Goal: Navigation & Orientation: Understand site structure

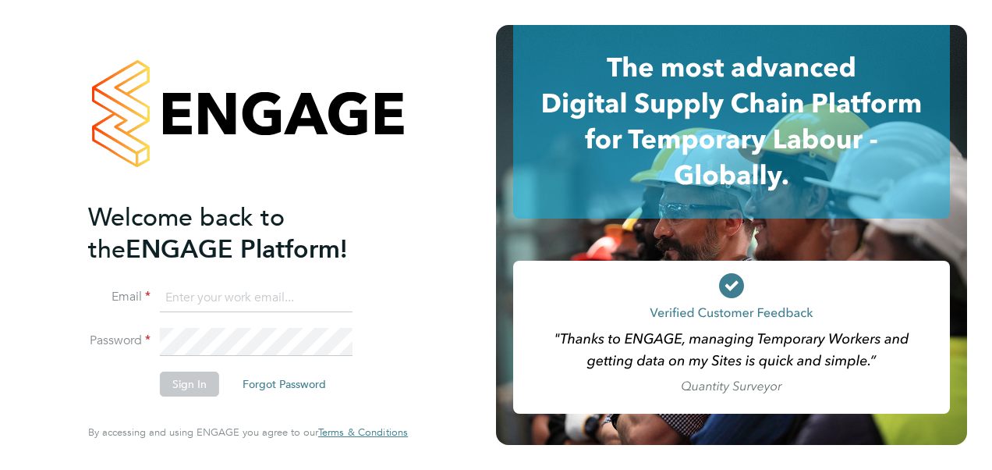
click at [310, 303] on input at bounding box center [256, 298] width 193 height 28
type input "f"
type input "karimbadran12@yahoo.com"
click at [204, 380] on button "Sign In" at bounding box center [189, 383] width 59 height 25
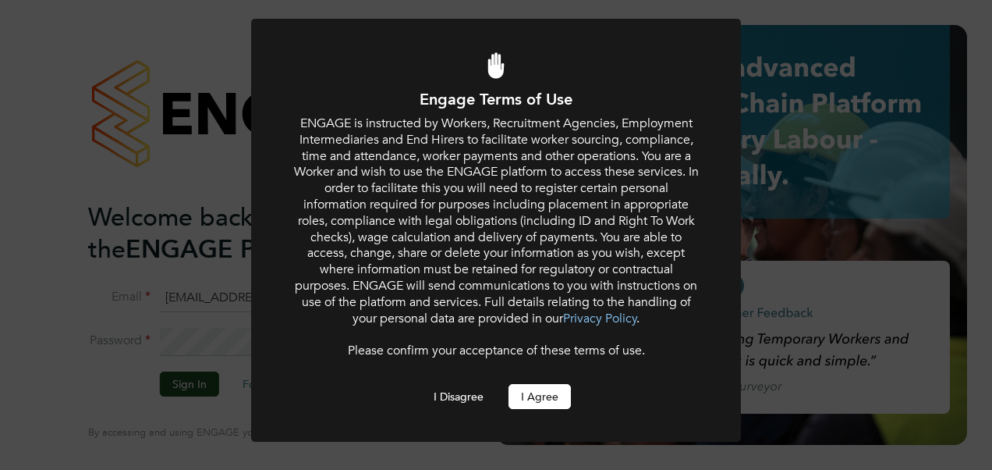
click at [539, 397] on button "I Agree" at bounding box center [540, 396] width 62 height 25
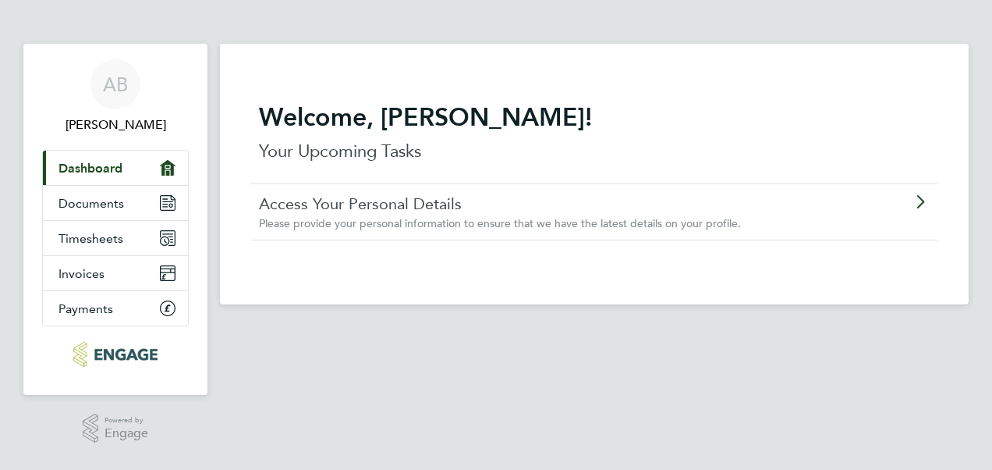
click at [123, 166] on link "Current page: Dashboard" at bounding box center [115, 168] width 145 height 34
click at [115, 200] on span "Documents" at bounding box center [92, 203] width 66 height 15
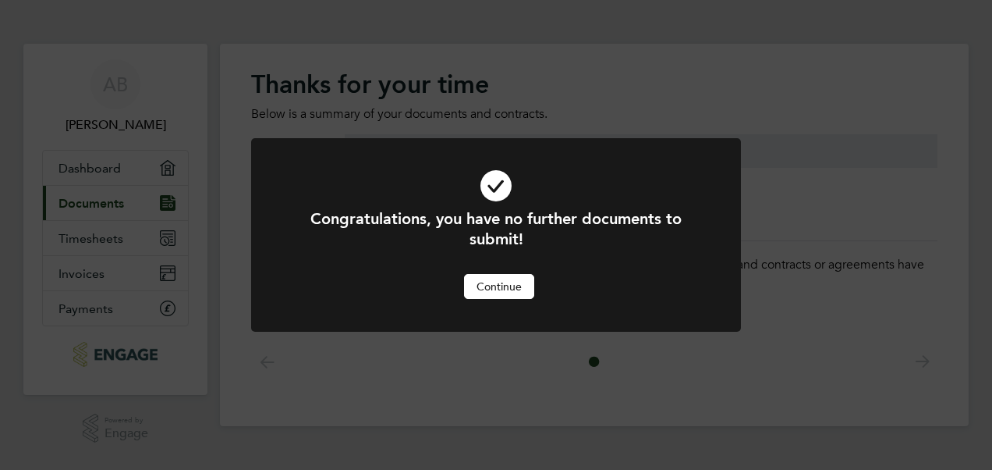
click at [469, 292] on button "Continue" at bounding box center [499, 286] width 70 height 25
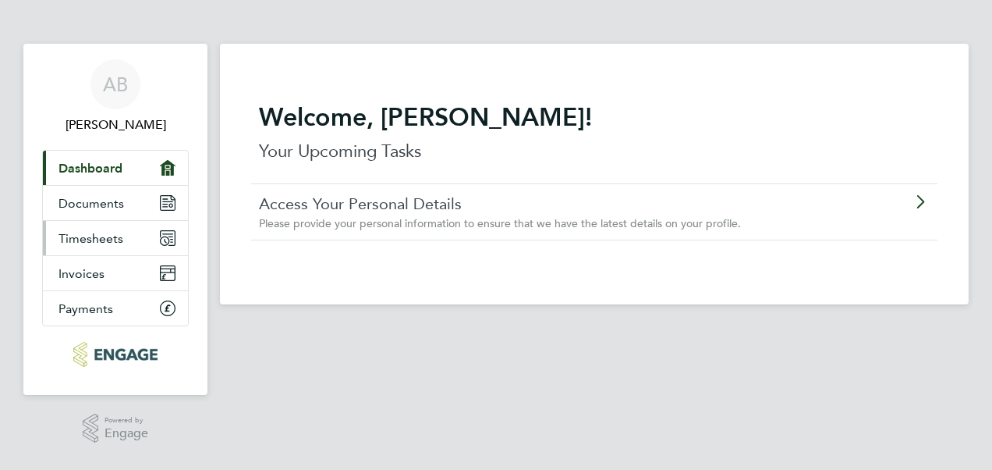
click at [102, 239] on span "Timesheets" at bounding box center [91, 238] width 65 height 15
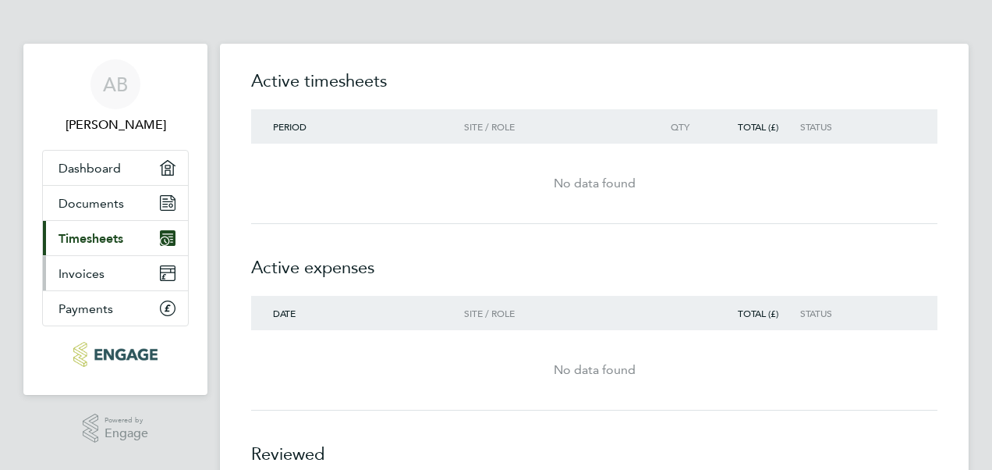
click at [86, 271] on span "Invoices" at bounding box center [82, 273] width 46 height 15
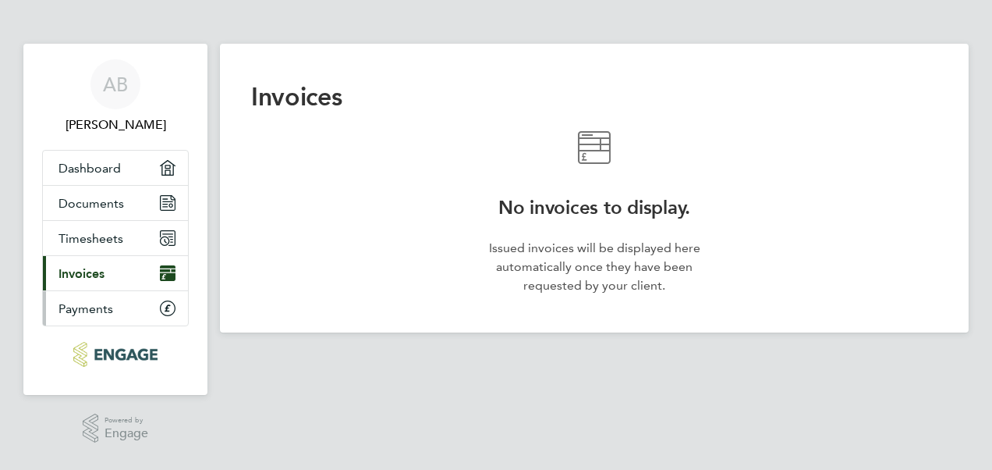
click at [82, 312] on span "Payments" at bounding box center [86, 308] width 55 height 15
